Goal: Transaction & Acquisition: Book appointment/travel/reservation

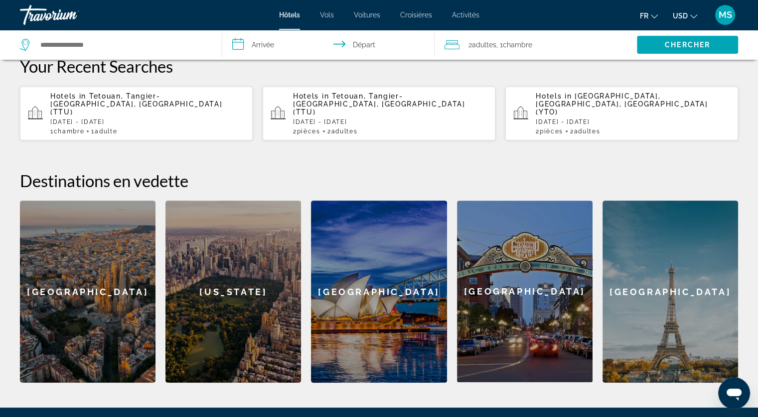
scroll to position [332, 0]
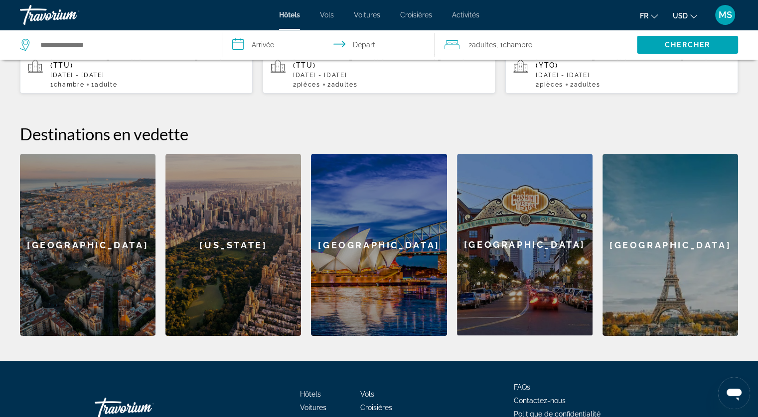
click at [253, 204] on div "[US_STATE]" at bounding box center [232, 245] width 135 height 182
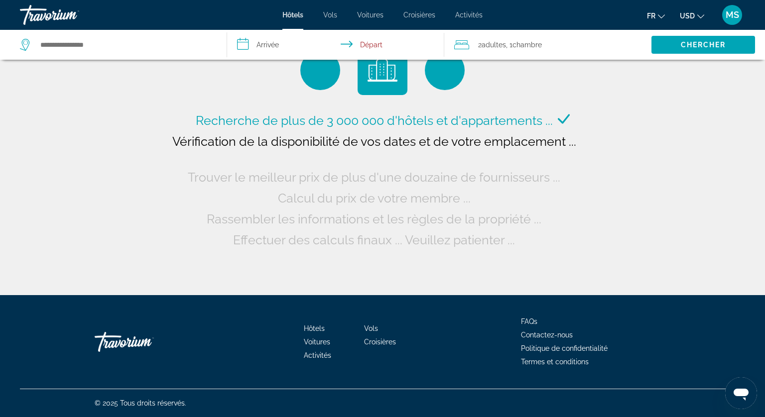
click at [697, 13] on icon "Change currency" at bounding box center [700, 16] width 7 height 7
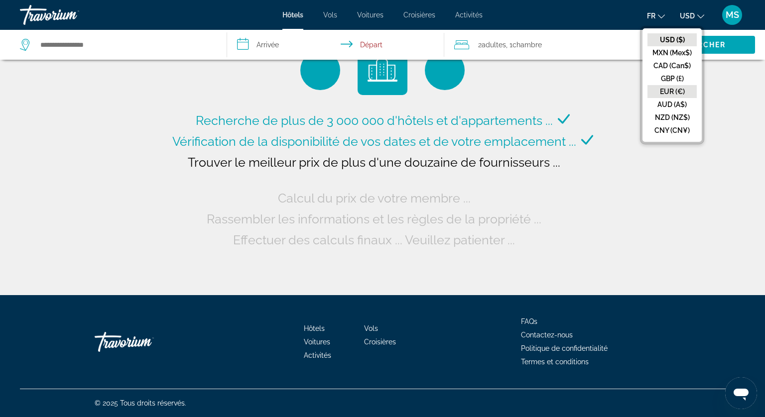
click at [685, 89] on button "EUR (€)" at bounding box center [671, 91] width 49 height 13
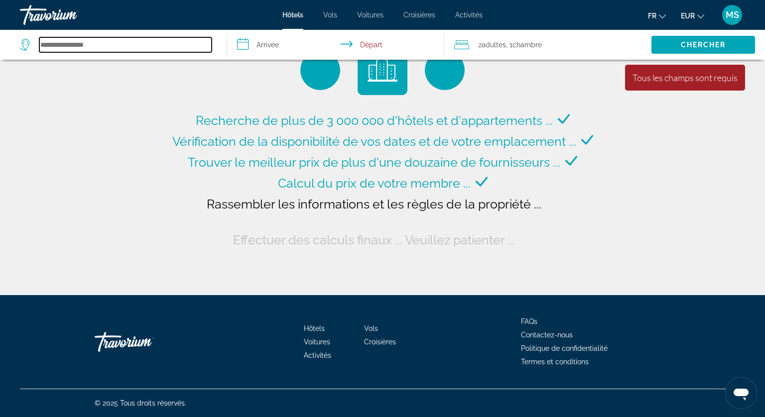
click at [149, 44] on input "Search hotel destination" at bounding box center [125, 44] width 172 height 15
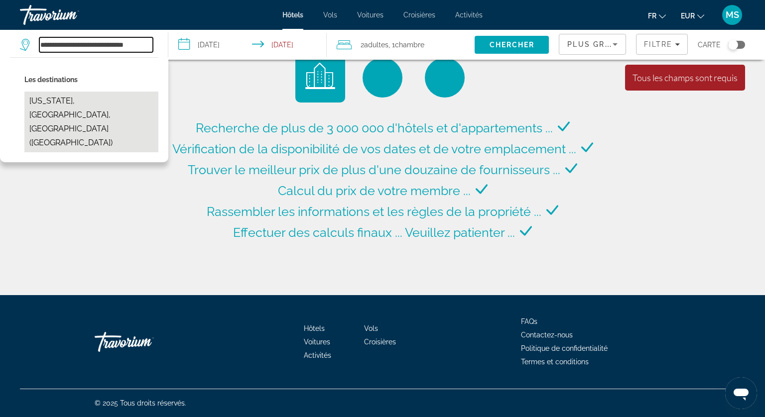
type input "**********"
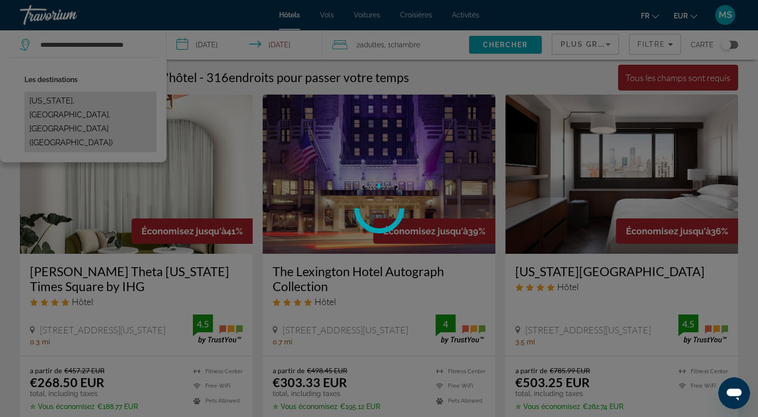
click at [126, 102] on div at bounding box center [379, 208] width 758 height 417
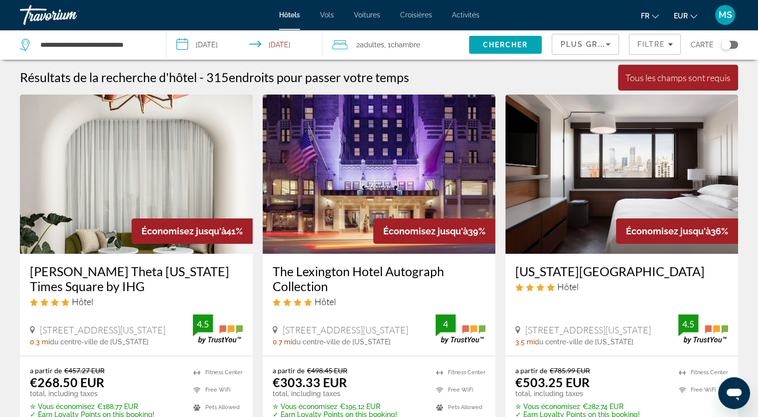
click at [154, 340] on div "0.3 mi du centre-ville de [US_STATE] de l'hôtel" at bounding box center [111, 342] width 163 height 8
click at [179, 180] on img "Main content" at bounding box center [136, 174] width 233 height 159
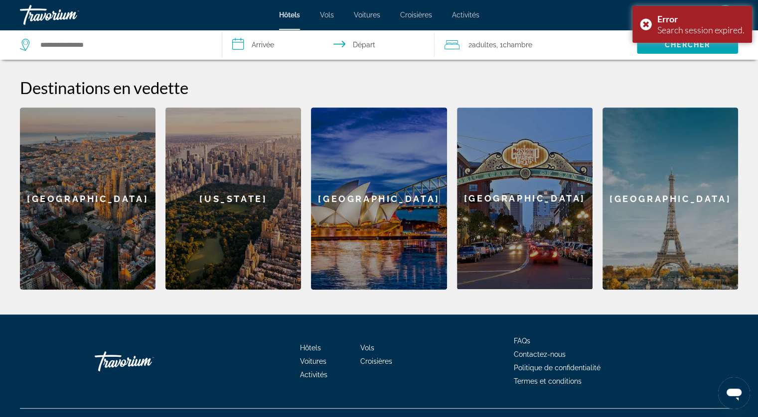
scroll to position [390, 0]
